Goal: Task Accomplishment & Management: Manage account settings

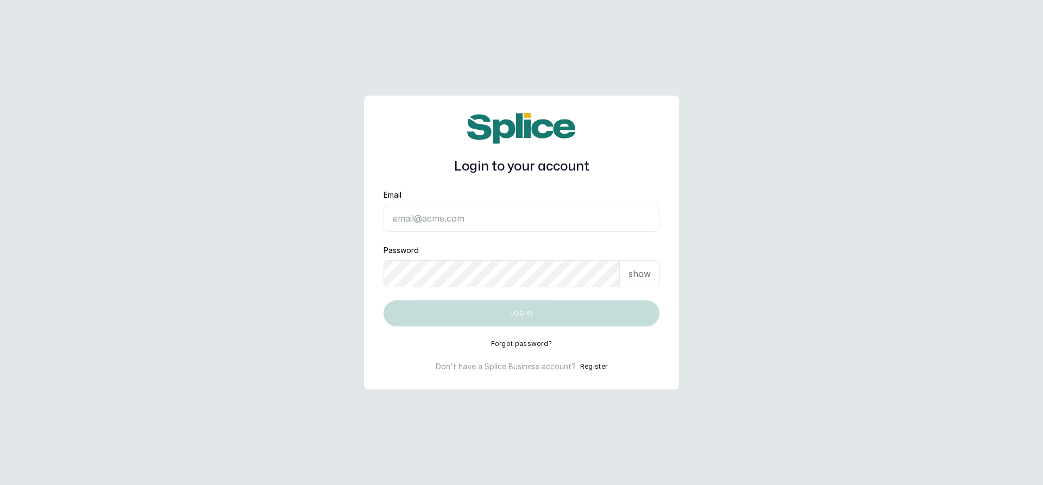
click at [618, 226] on input "Email" at bounding box center [522, 218] width 276 height 27
type input "barazahifrontdesk@gmail.com"
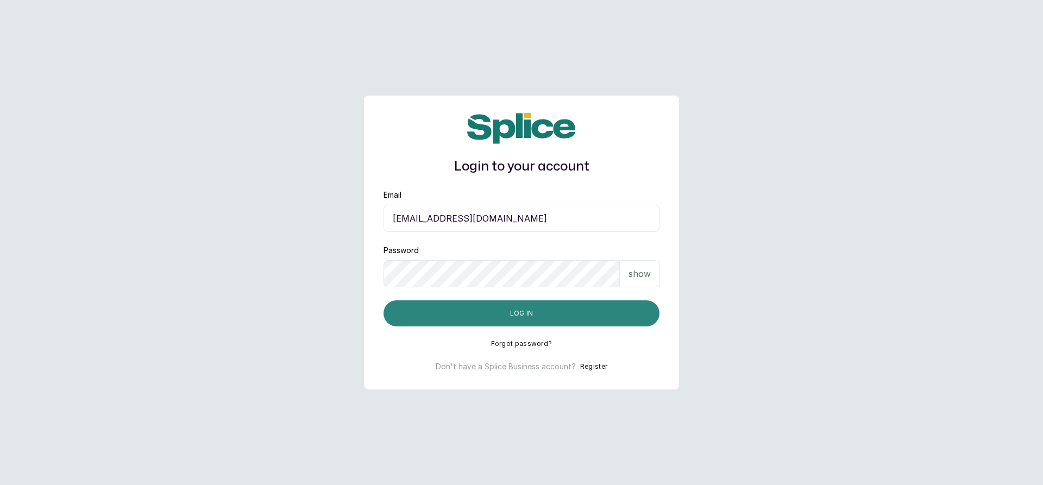
click at [504, 308] on button "Log in" at bounding box center [522, 313] width 276 height 26
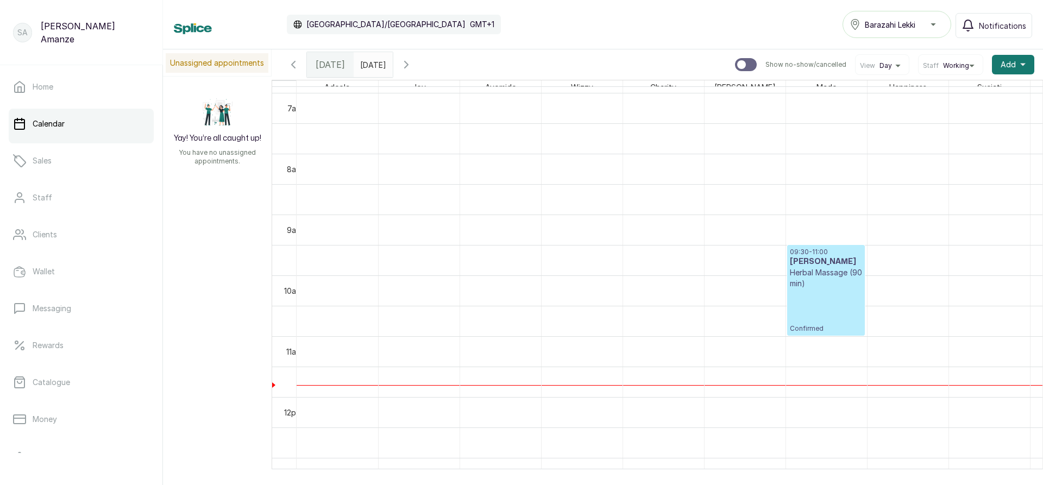
scroll to position [583, 0]
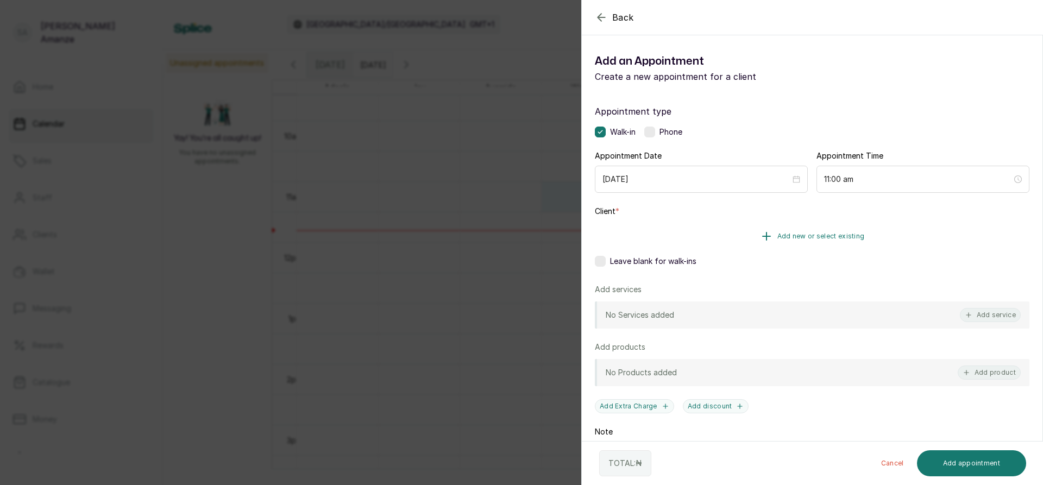
click at [827, 235] on span "Add new or select existing" at bounding box center [820, 236] width 87 height 9
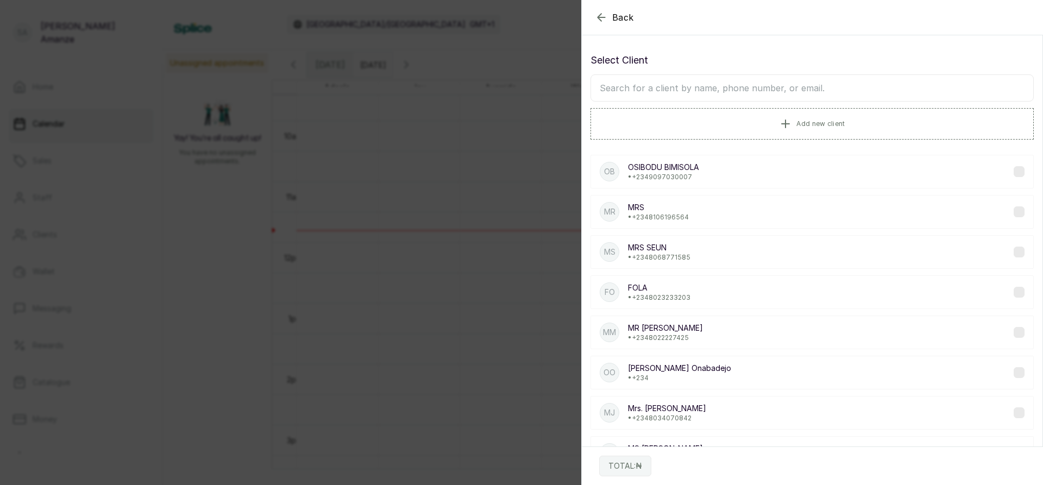
click at [660, 89] on input "text" at bounding box center [812, 87] width 443 height 27
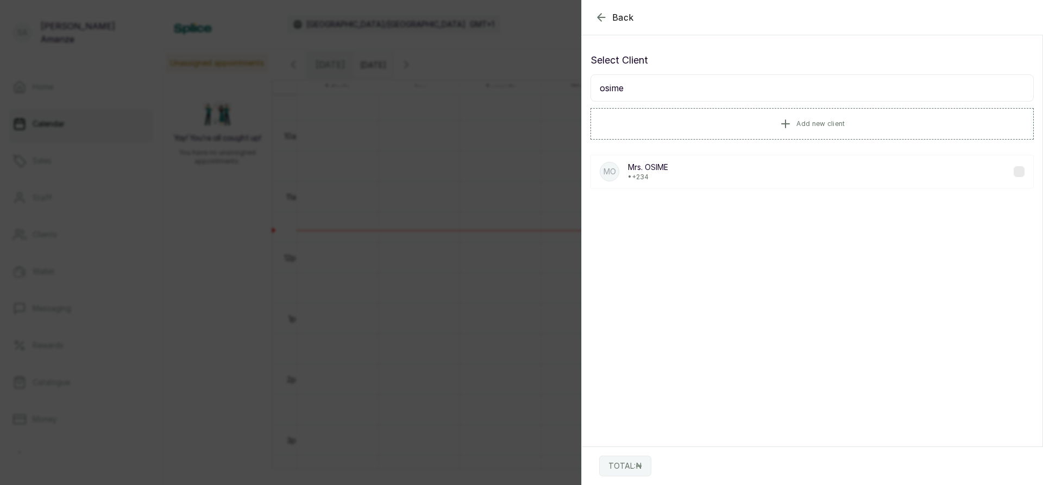
type input "osime"
click at [676, 170] on div "MO Mrs. OSIME • +234" at bounding box center [812, 172] width 443 height 34
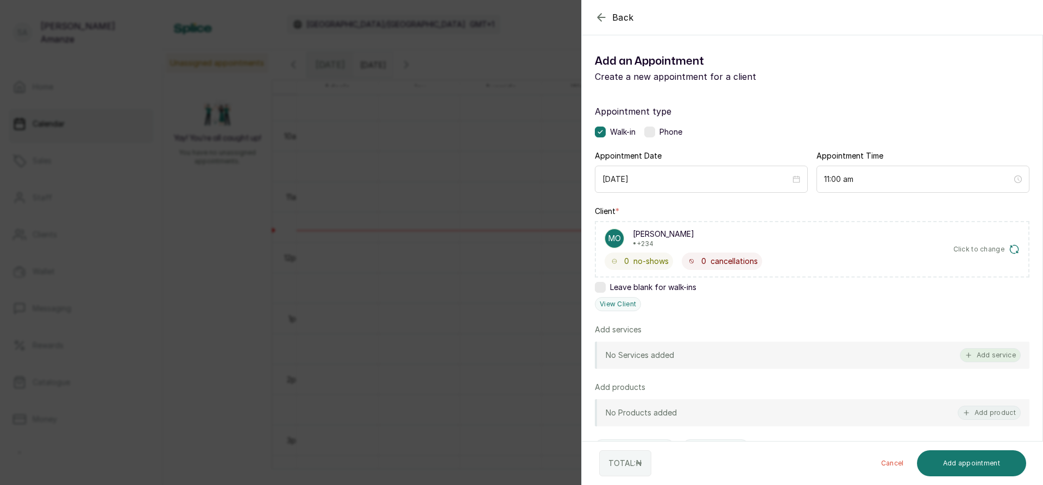
click at [984, 357] on button "Add service" at bounding box center [990, 355] width 61 height 14
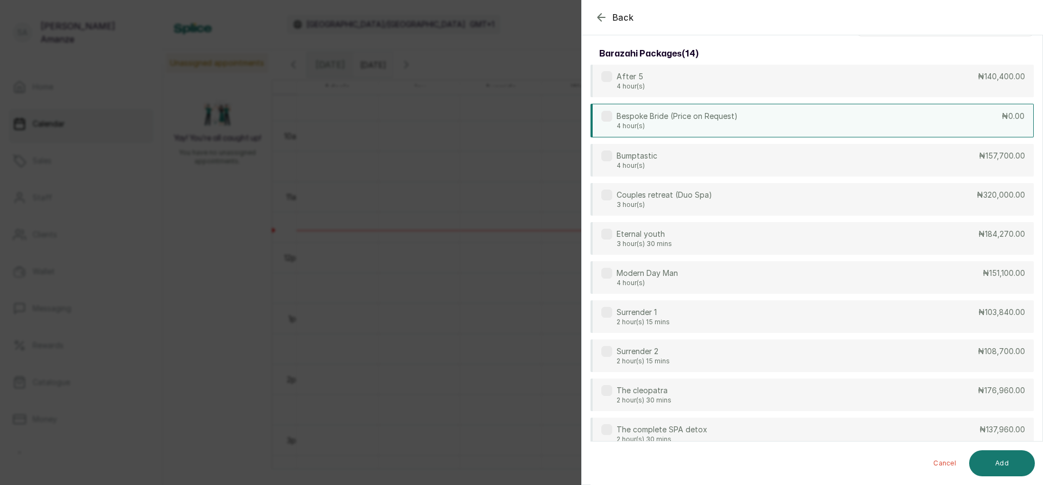
scroll to position [0, 0]
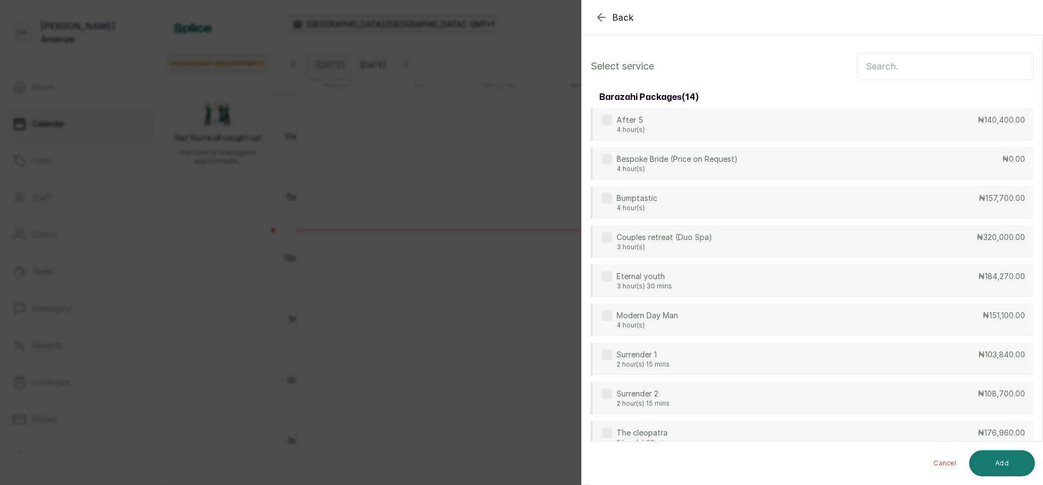
click at [913, 72] on input "text" at bounding box center [945, 66] width 177 height 27
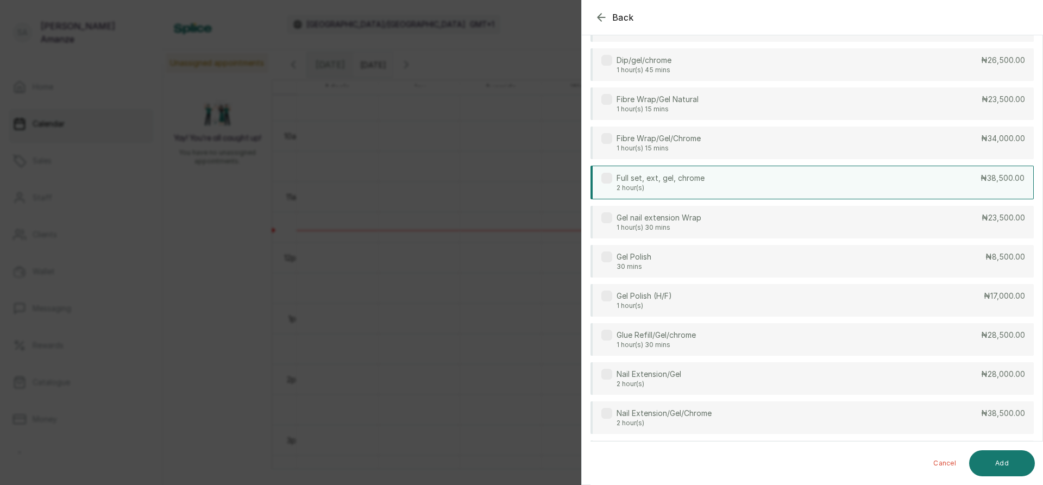
scroll to position [217, 0]
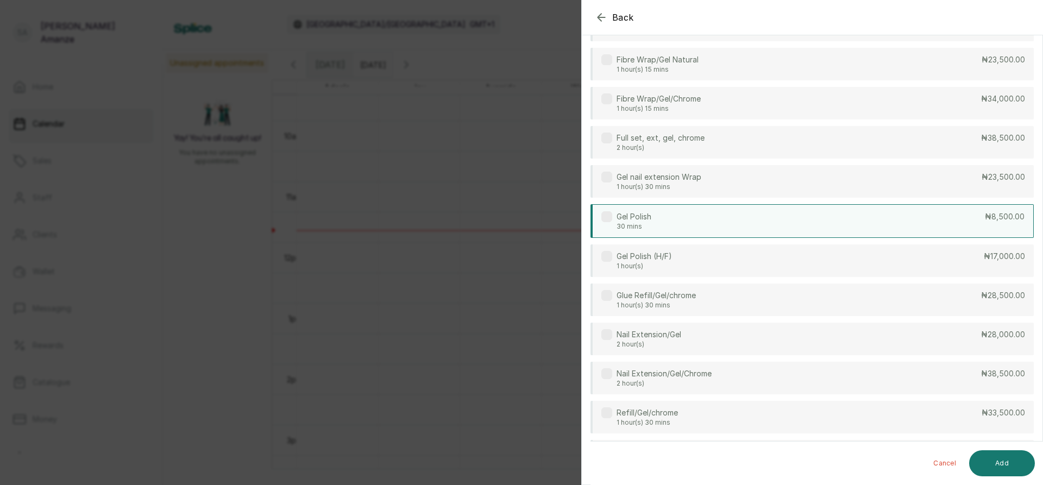
type input "gel"
drag, startPoint x: 915, startPoint y: 222, endPoint x: 921, endPoint y: 285, distance: 63.8
click at [914, 223] on div "Gel Polish 30 mins ₦8,500.00" at bounding box center [812, 220] width 443 height 33
click at [999, 462] on button "Add" at bounding box center [1002, 463] width 66 height 26
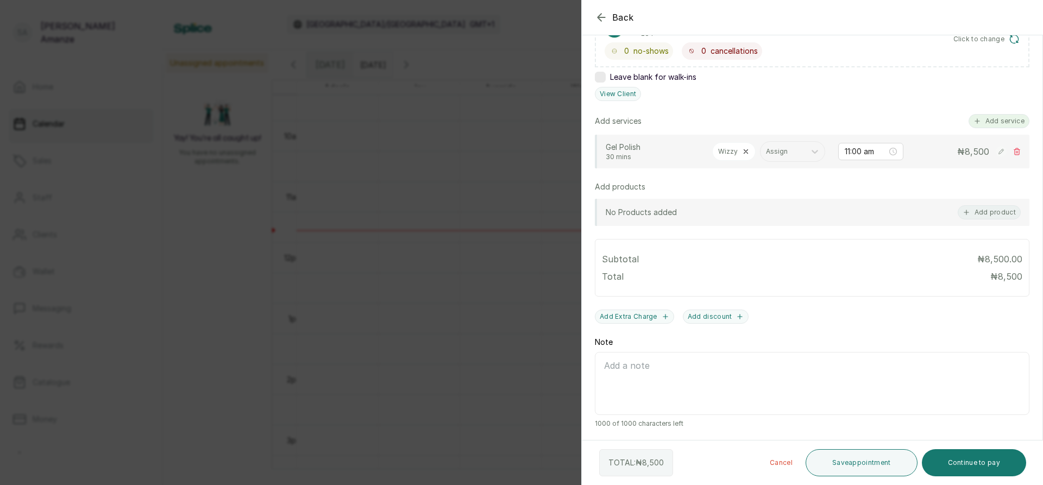
click at [987, 114] on button "Add service" at bounding box center [999, 121] width 61 height 14
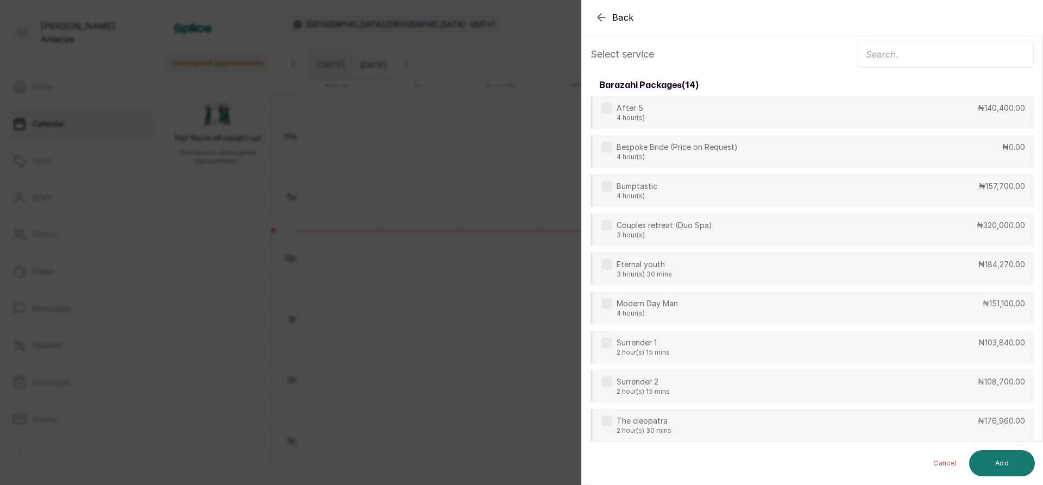
scroll to position [0, 0]
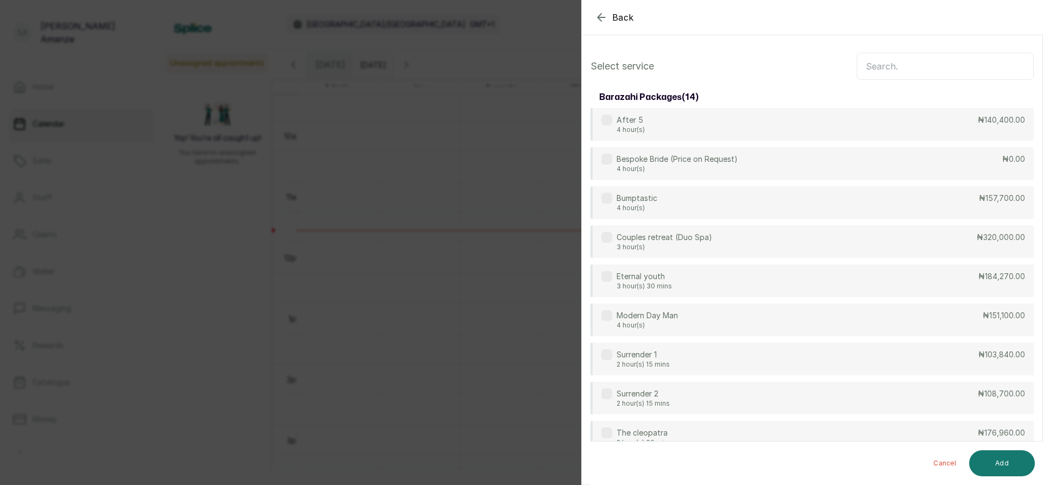
click at [909, 73] on input "text" at bounding box center [945, 66] width 177 height 27
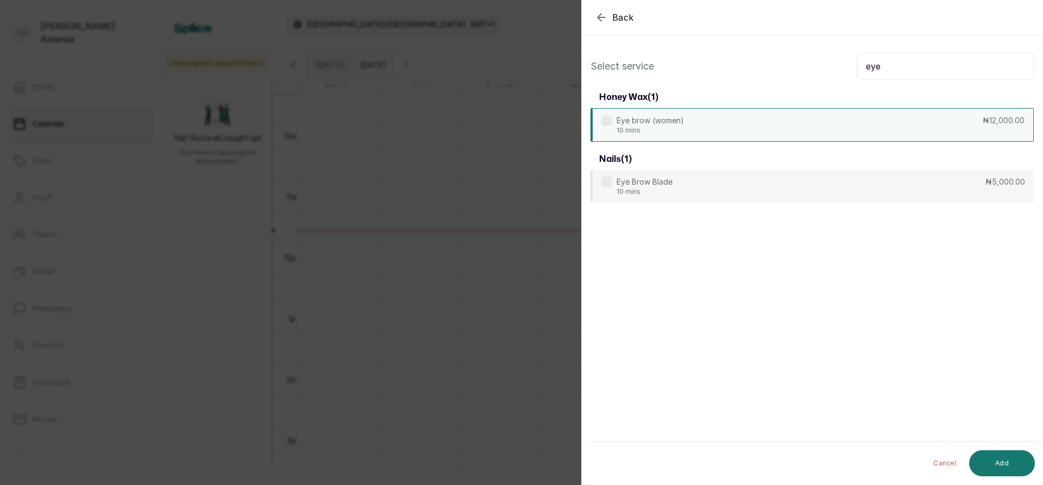
type input "eye"
click at [917, 122] on div "Eye brow (women) 10 mins ₦12,000.00" at bounding box center [812, 125] width 443 height 34
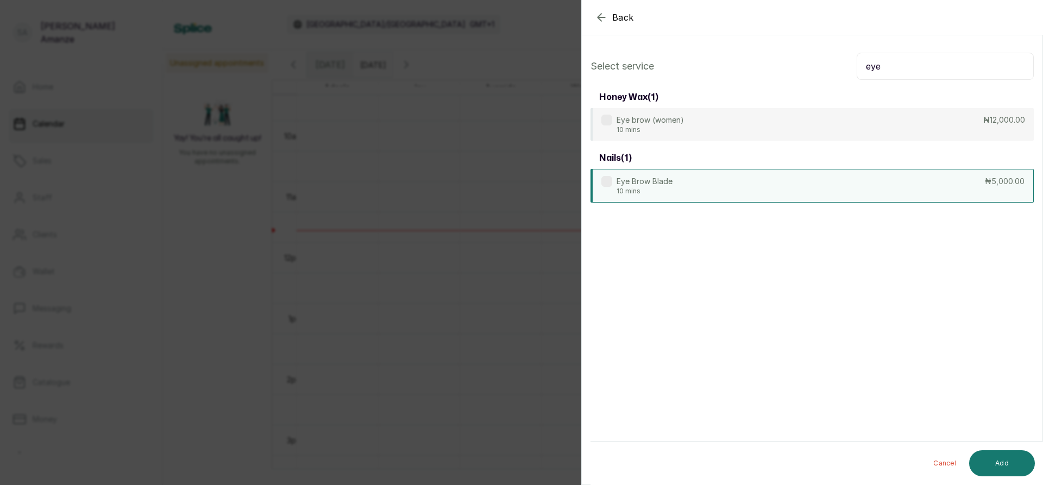
click at [957, 193] on div "Eye Brow Blade 10 mins ₦5,000.00" at bounding box center [812, 186] width 443 height 34
click at [1007, 465] on button "Add" at bounding box center [1002, 463] width 66 height 26
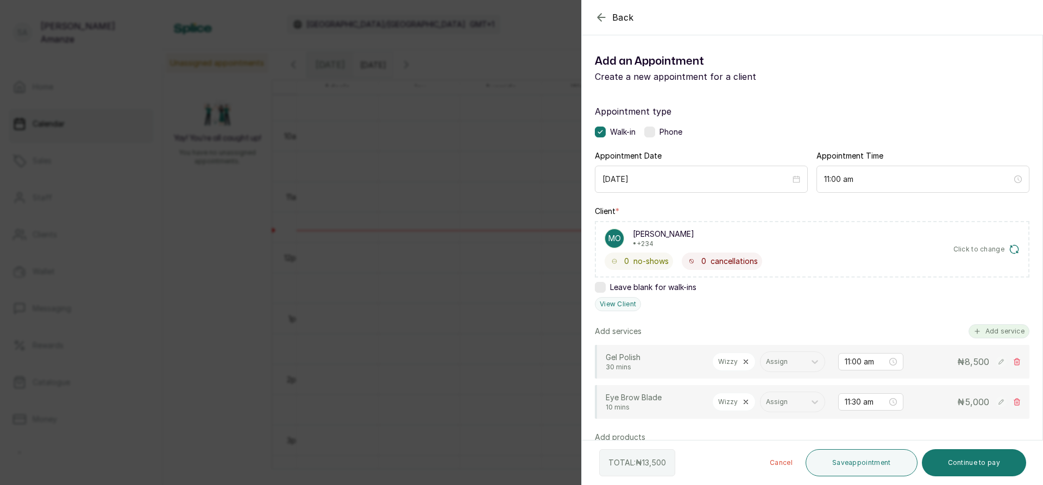
click at [980, 332] on button "Add service" at bounding box center [999, 331] width 61 height 14
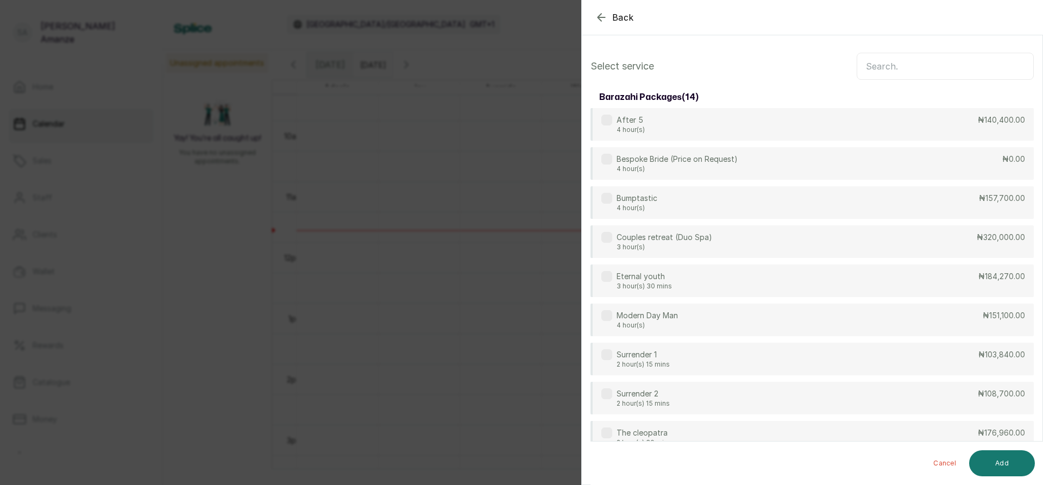
click at [893, 65] on input "text" at bounding box center [945, 66] width 177 height 27
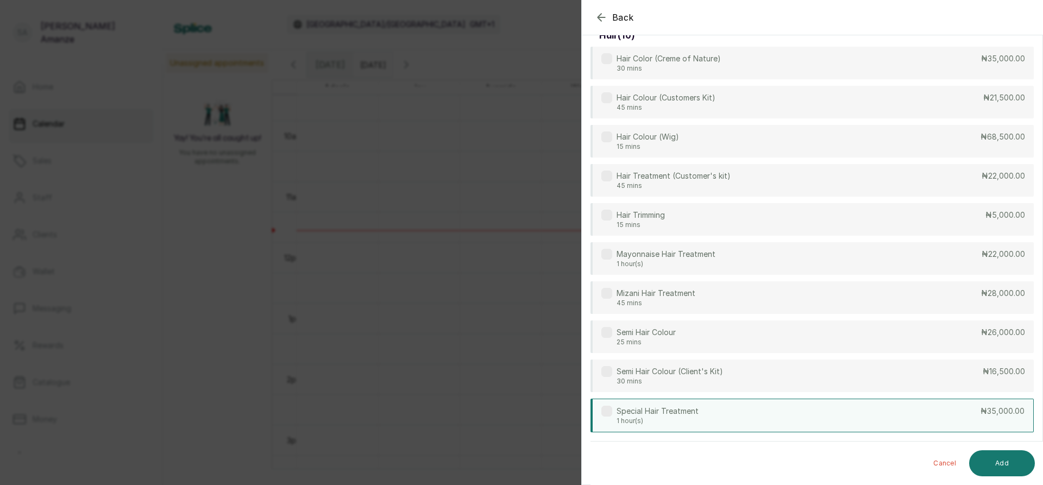
scroll to position [240, 0]
type input "hair"
click at [873, 410] on div "Special Hair Treatment 1 hour(s) ₦35,000.00" at bounding box center [812, 416] width 443 height 34
click at [986, 459] on button "Add" at bounding box center [1002, 463] width 66 height 26
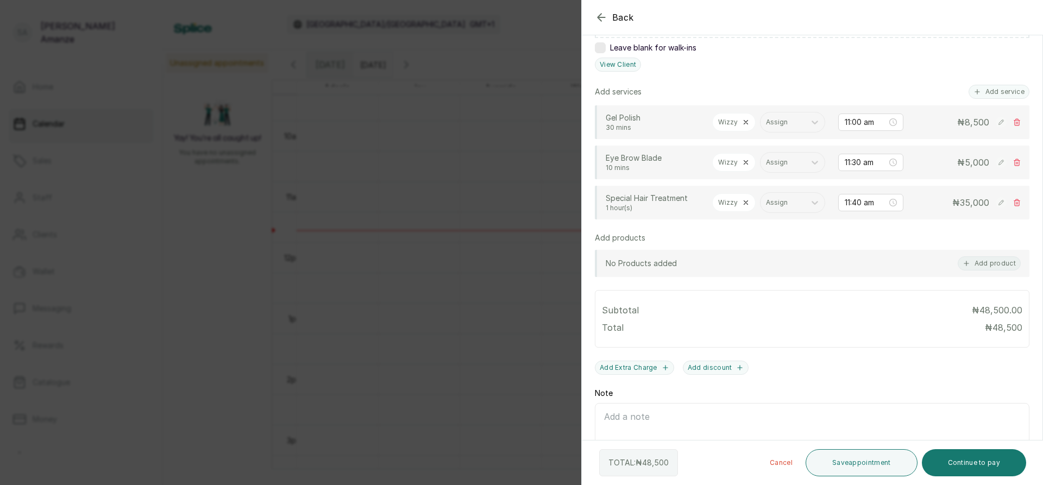
click at [744, 205] on icon at bounding box center [746, 203] width 4 height 4
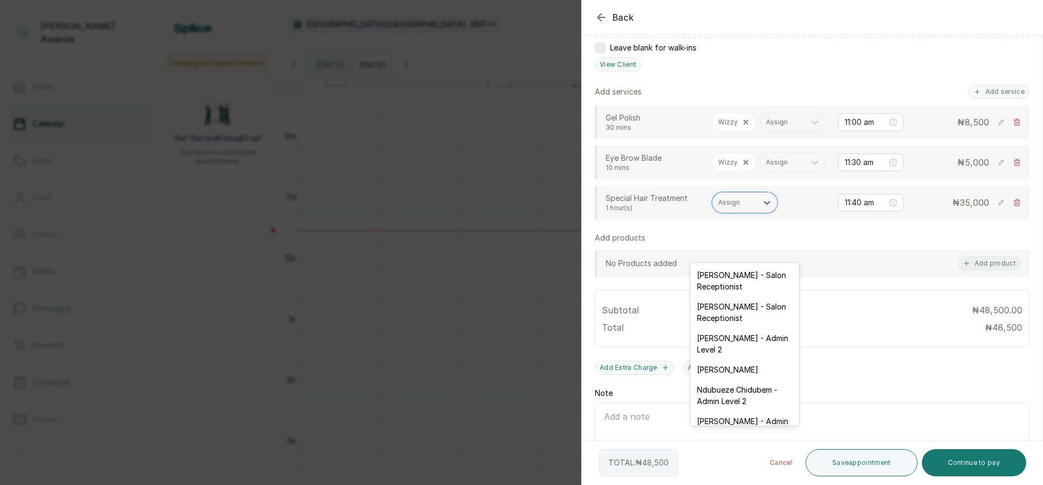
click at [744, 208] on div at bounding box center [735, 203] width 34 height 10
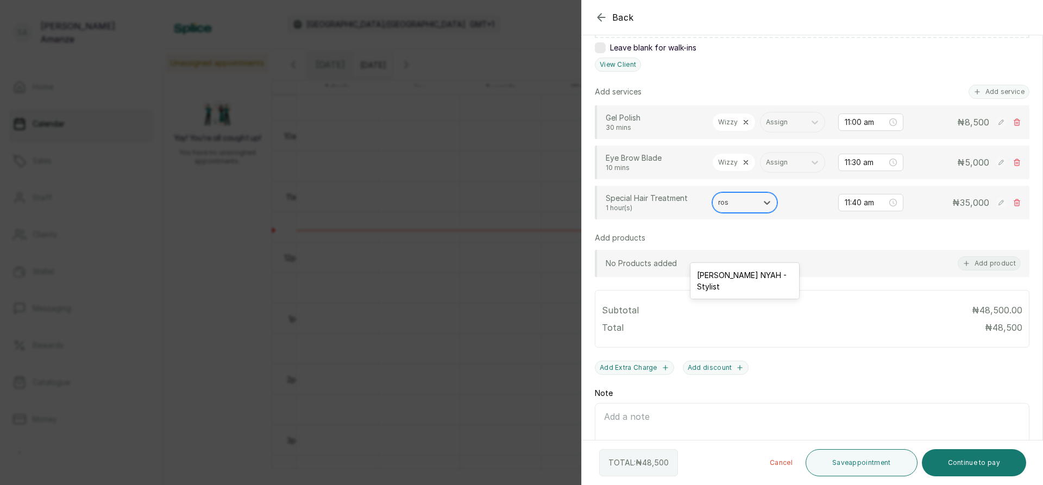
type input "rose"
click at [744, 275] on div "ROSELYN NYAH - Stylist" at bounding box center [745, 281] width 109 height 32
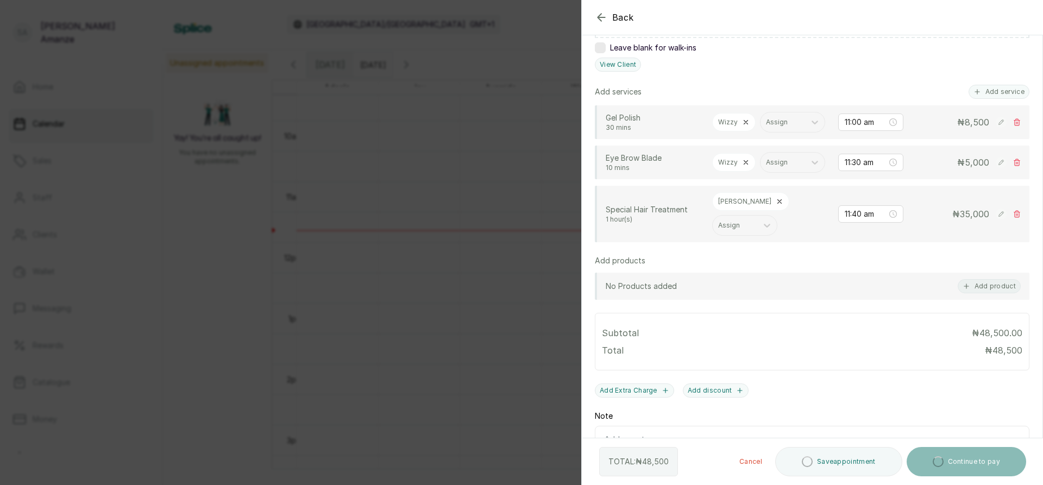
click at [740, 172] on div "Wizzy" at bounding box center [733, 162] width 43 height 18
drag, startPoint x: 743, startPoint y: 185, endPoint x: 751, endPoint y: 194, distance: 12.4
click at [744, 166] on icon at bounding box center [746, 163] width 8 height 8
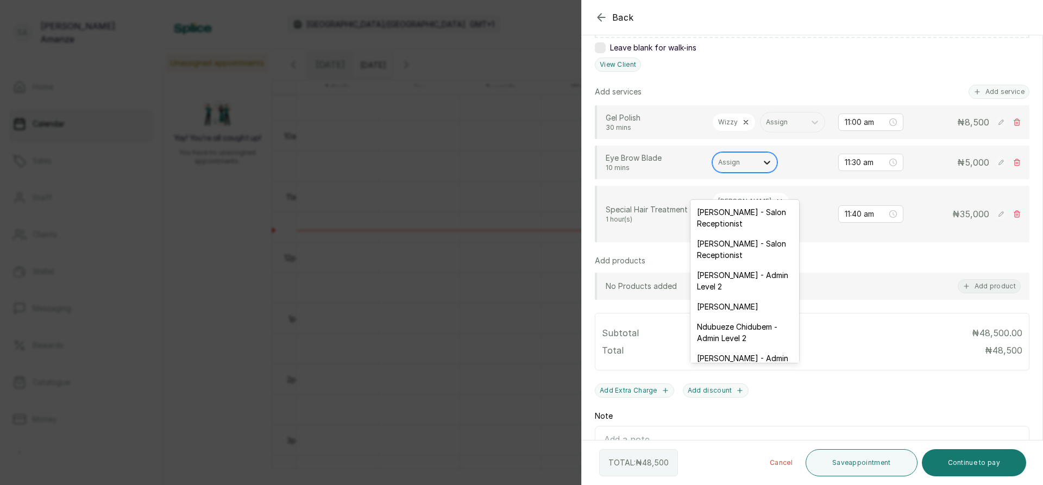
click at [766, 168] on icon at bounding box center [767, 162] width 11 height 11
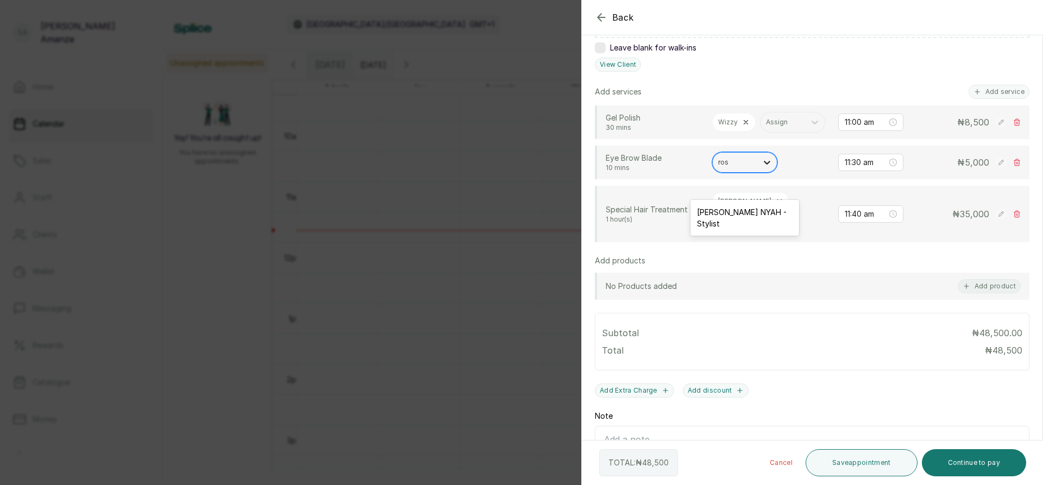
type input "rose"
click at [751, 208] on div "ROSELYN NYAH - Stylist" at bounding box center [745, 218] width 109 height 32
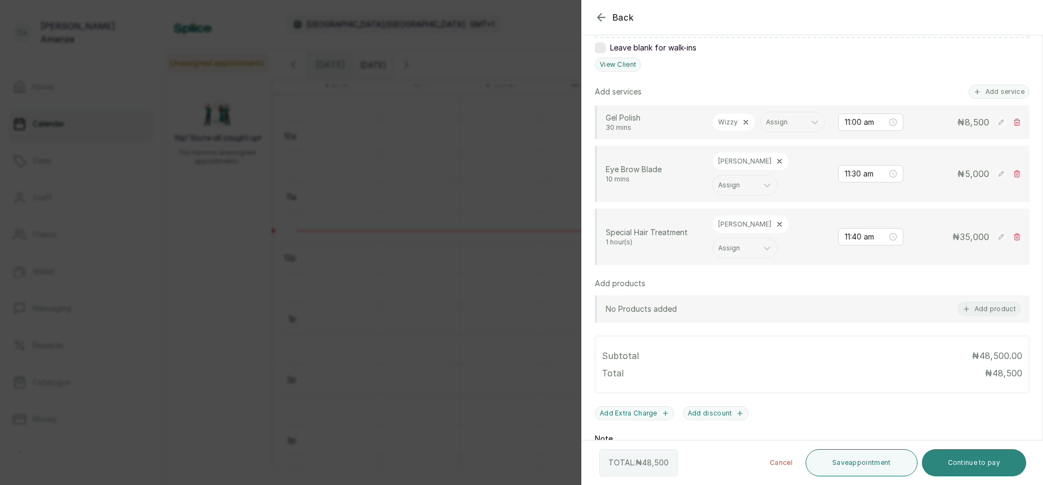
click at [952, 462] on button "Continue to pay" at bounding box center [974, 462] width 105 height 27
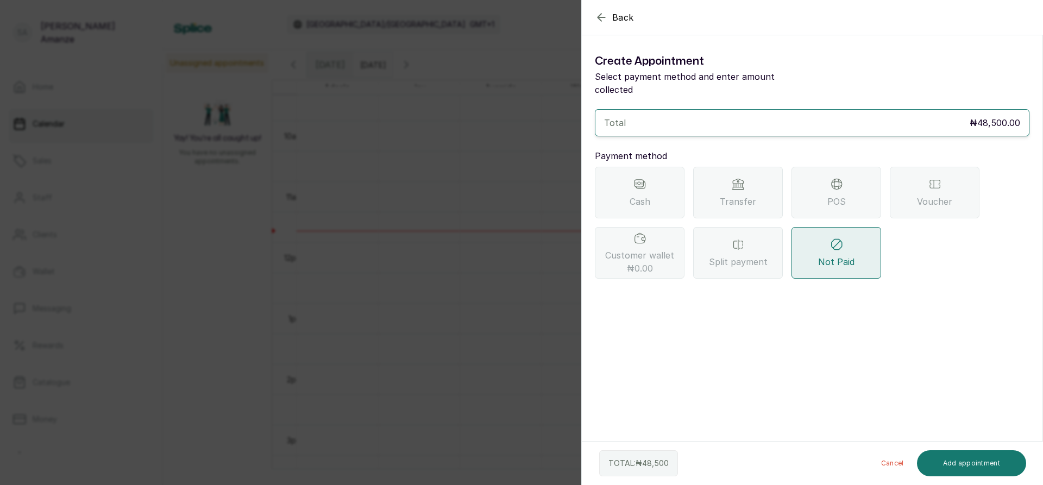
click at [827, 195] on span "POS" at bounding box center [836, 201] width 18 height 13
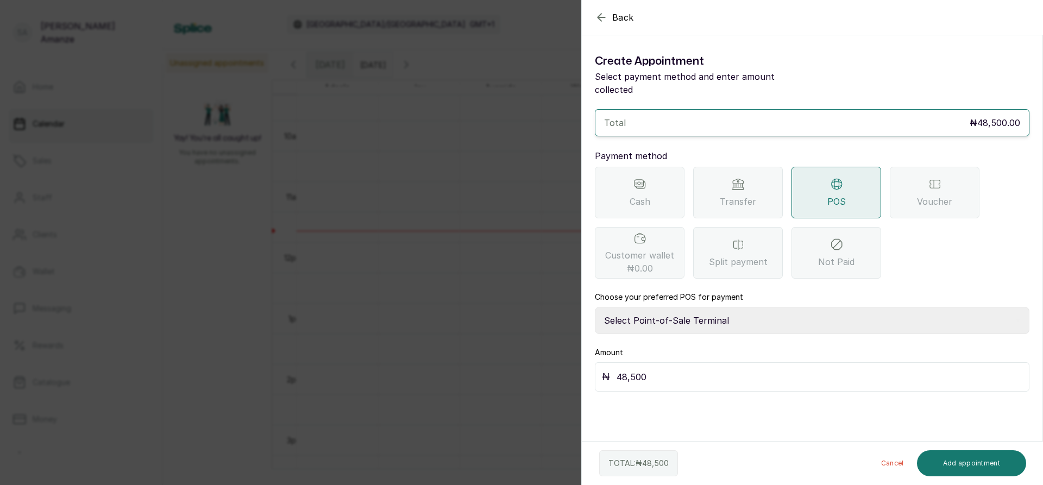
click at [695, 307] on select "Select Point-of-Sale Terminal Paystack POS Paystack-Titan Access POS Access Ban…" at bounding box center [812, 320] width 435 height 27
select select "167b6f8a-d5d1-4786-a93b-04c747e16f1a"
click at [595, 307] on select "Select Point-of-Sale Terminal Paystack POS Paystack-Titan Access POS Access Ban…" at bounding box center [812, 320] width 435 height 27
click at [943, 462] on button "Add appointment" at bounding box center [972, 463] width 110 height 26
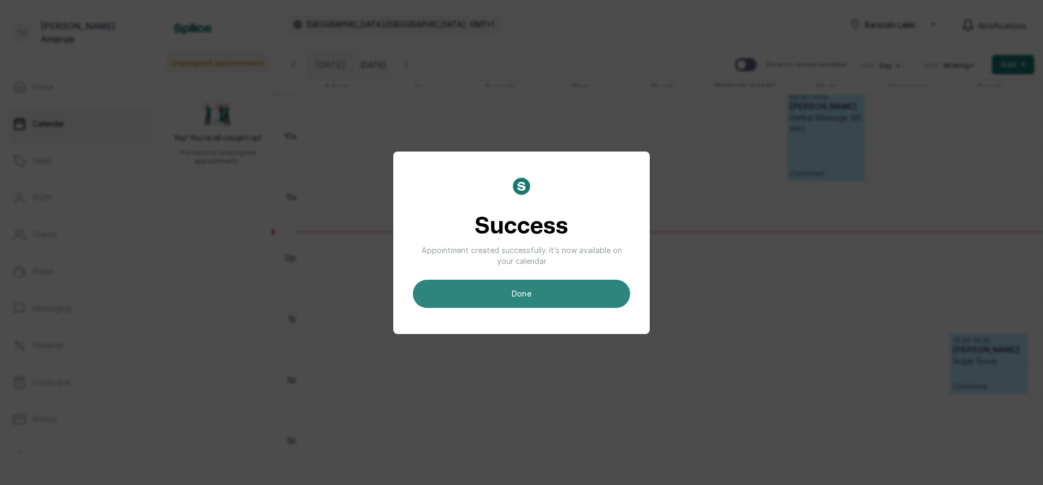
click at [603, 302] on button "done" at bounding box center [521, 294] width 217 height 28
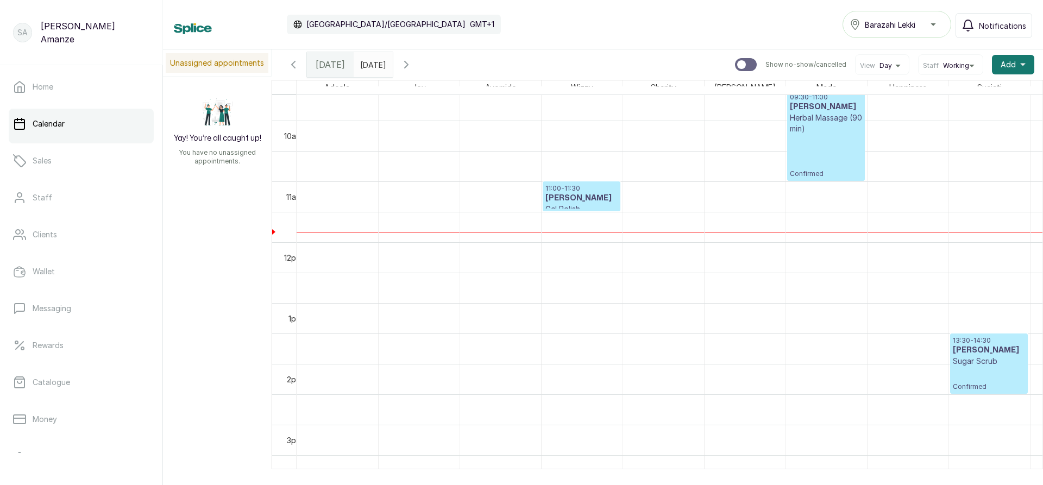
click at [576, 196] on h3 "Mrs. OSIME" at bounding box center [581, 198] width 72 height 11
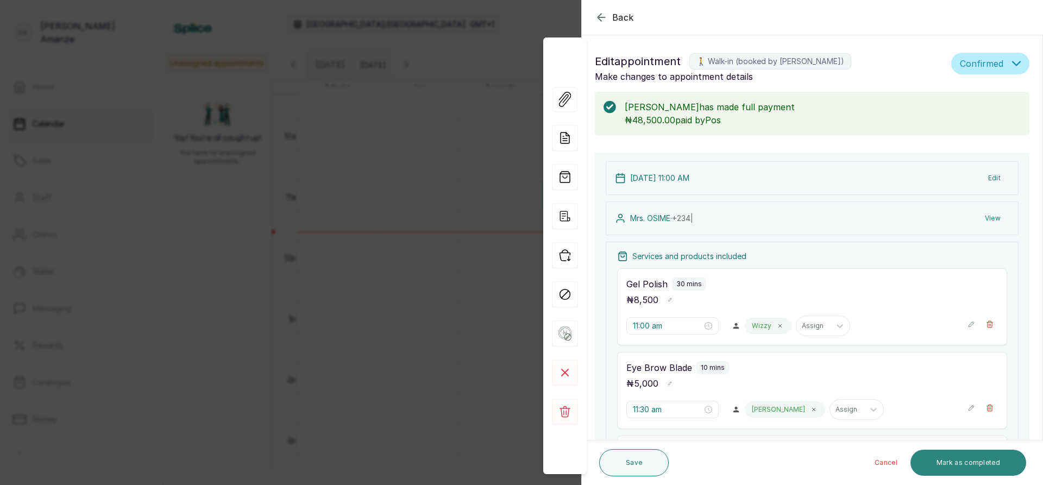
click at [951, 460] on button "Mark as completed" at bounding box center [969, 463] width 116 height 26
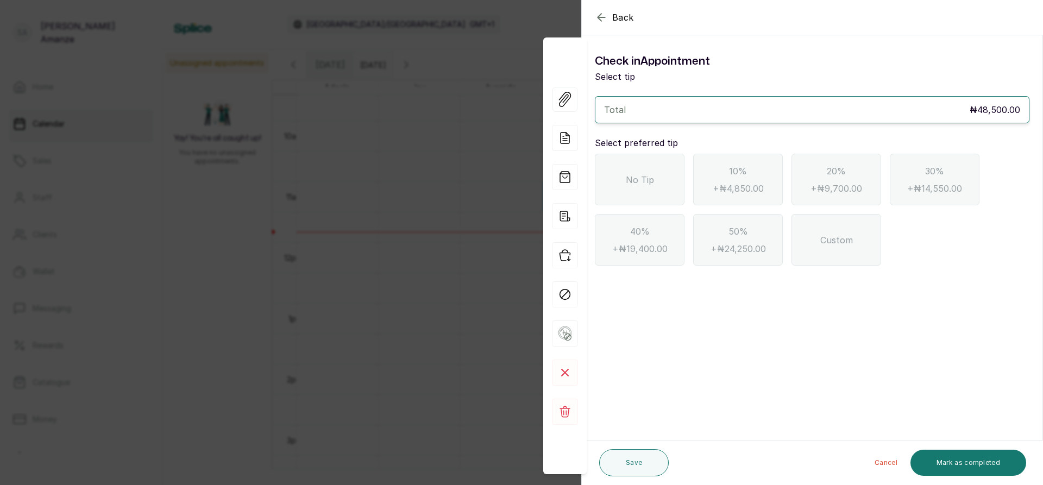
click at [668, 186] on div "No Tip" at bounding box center [640, 180] width 90 height 52
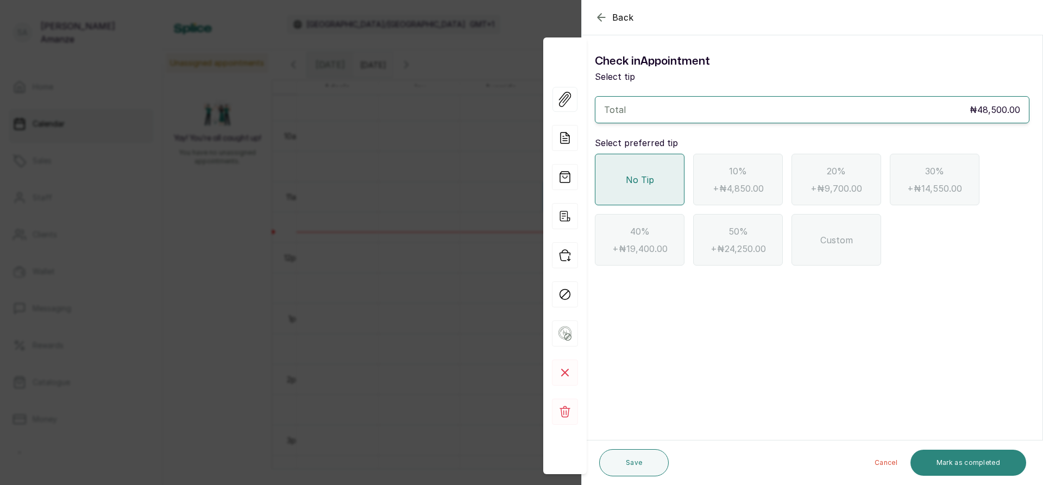
click at [948, 455] on button "Mark as completed" at bounding box center [969, 463] width 116 height 26
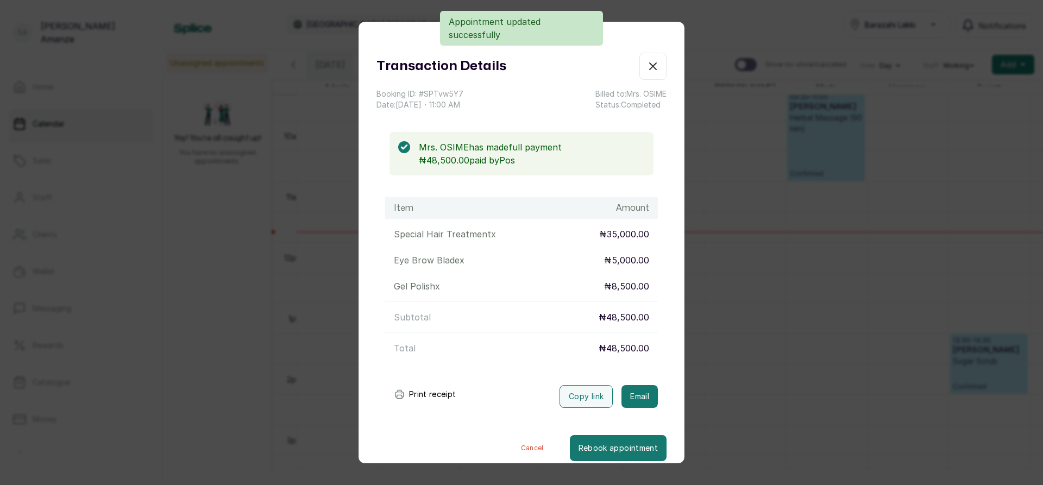
click at [646, 69] on icon "button" at bounding box center [652, 66] width 13 height 13
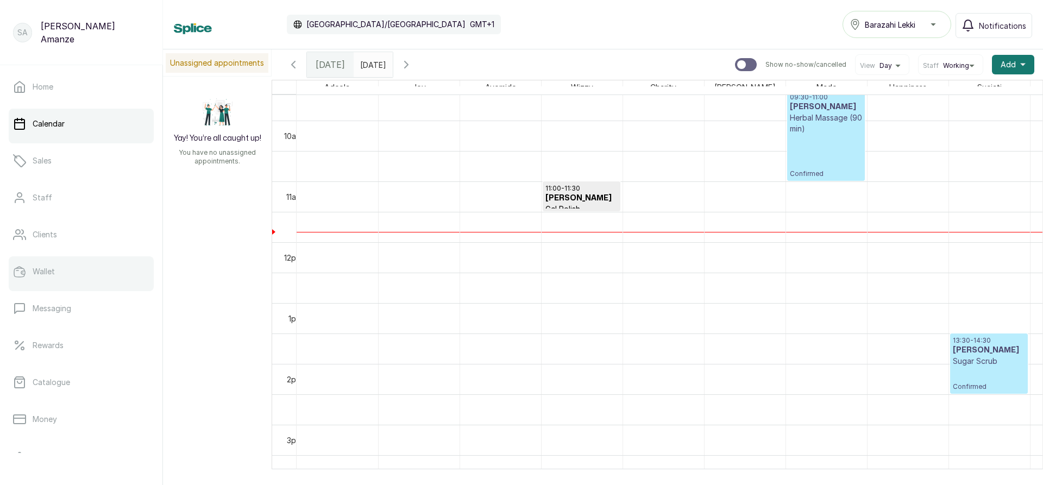
click at [96, 286] on link "Wallet" at bounding box center [81, 271] width 145 height 30
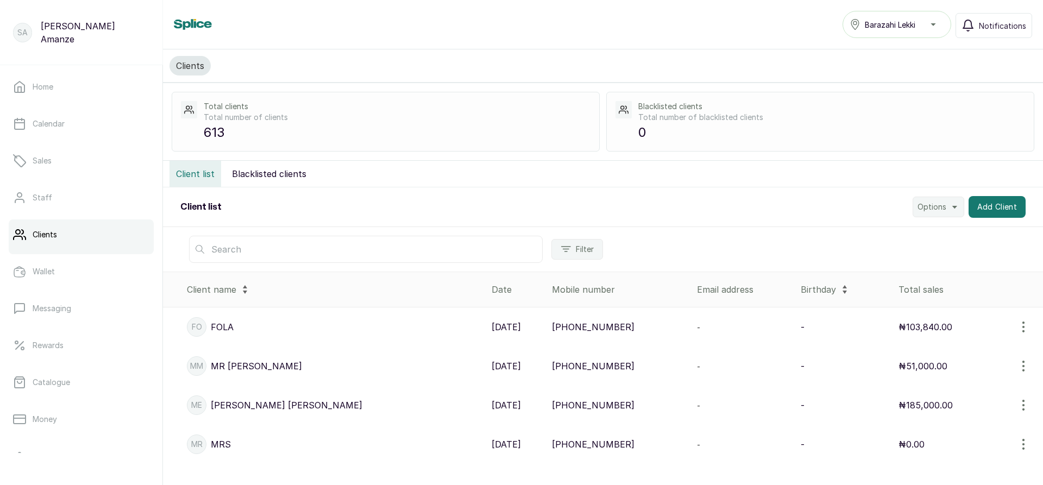
click at [79, 234] on link "Clients" at bounding box center [81, 234] width 145 height 30
click at [982, 205] on button "Add Client" at bounding box center [998, 207] width 58 height 22
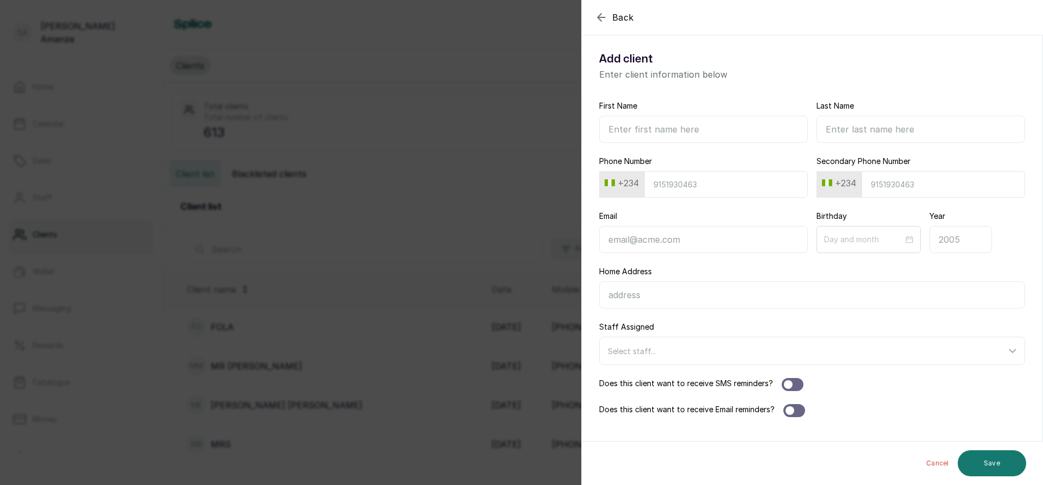
click at [601, 14] on icon "button" at bounding box center [601, 17] width 7 height 7
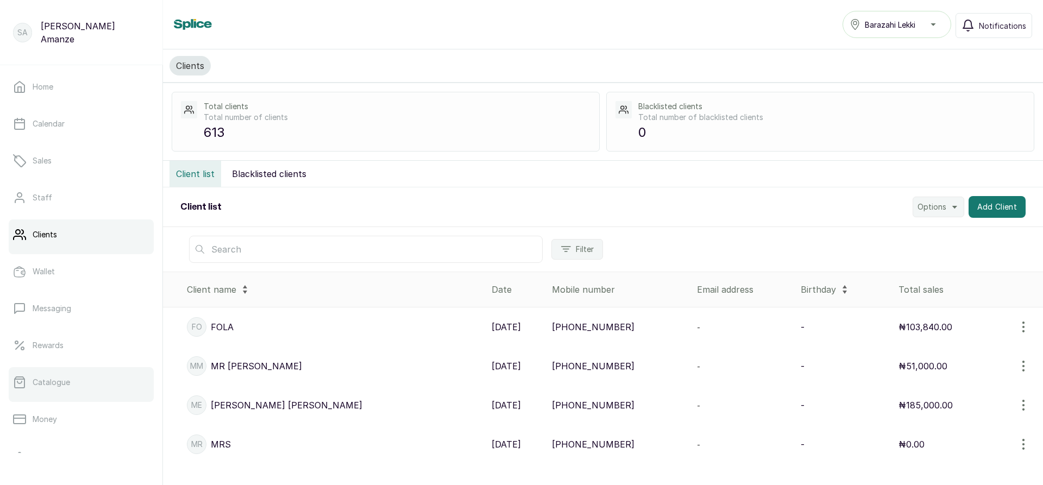
click at [86, 388] on link "Catalogue" at bounding box center [81, 382] width 145 height 30
